Goal: Navigation & Orientation: Find specific page/section

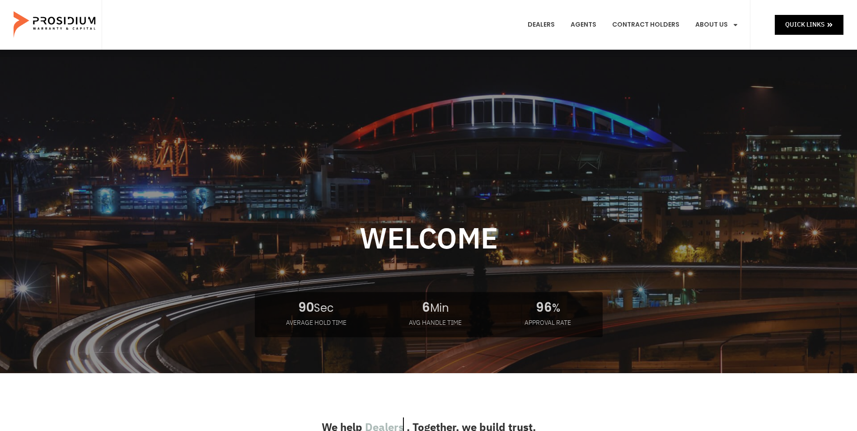
click at [807, 14] on div "Quick Links" at bounding box center [796, 25] width 93 height 50
click at [804, 22] on span "Quick Links" at bounding box center [804, 24] width 39 height 11
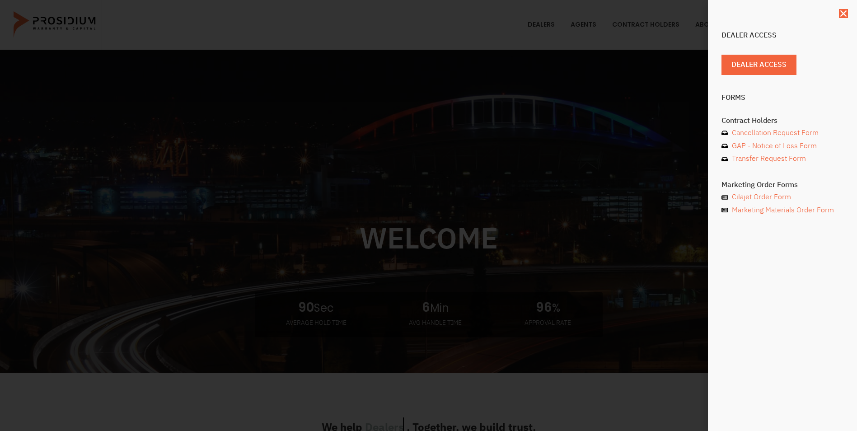
click at [487, 28] on div "Dealer Access Dealer Access Forms Contract Holders Cancellation Request Form GA…" at bounding box center [428, 215] width 857 height 431
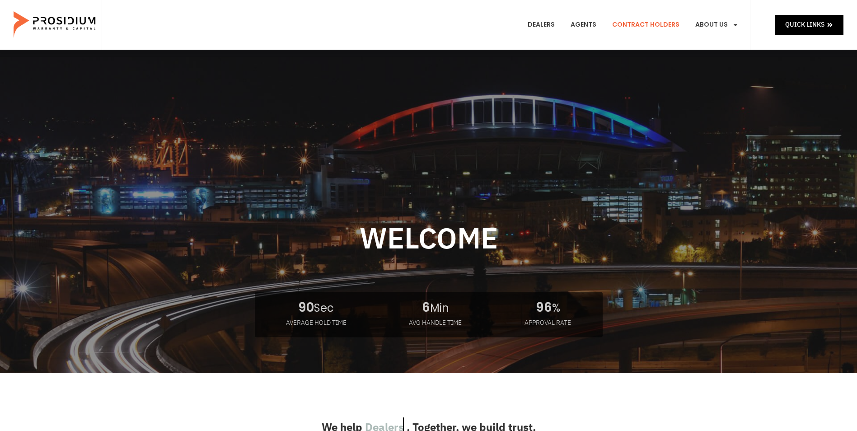
click at [651, 25] on link "Contract Holders" at bounding box center [645, 24] width 81 height 33
